Goal: Transaction & Acquisition: Purchase product/service

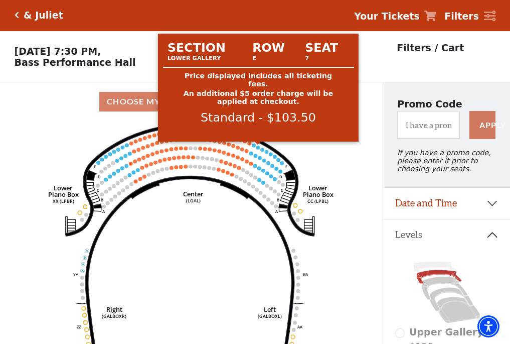
scroll to position [47, 0]
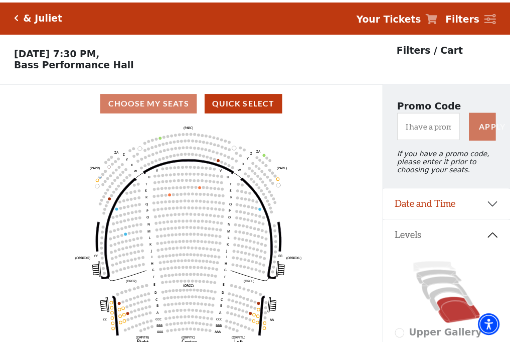
scroll to position [47, 0]
